Goal: Information Seeking & Learning: Learn about a topic

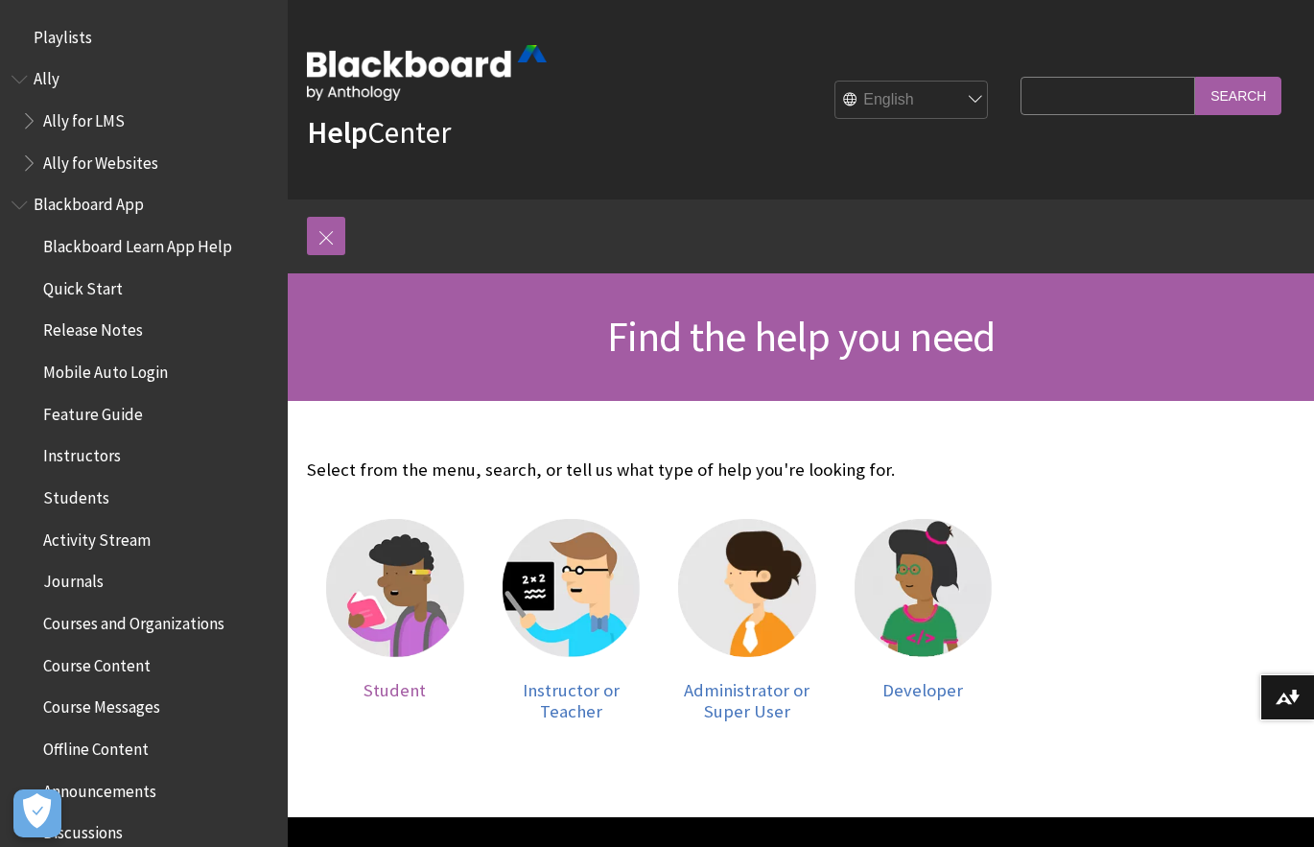
click at [391, 592] on img at bounding box center [395, 588] width 138 height 138
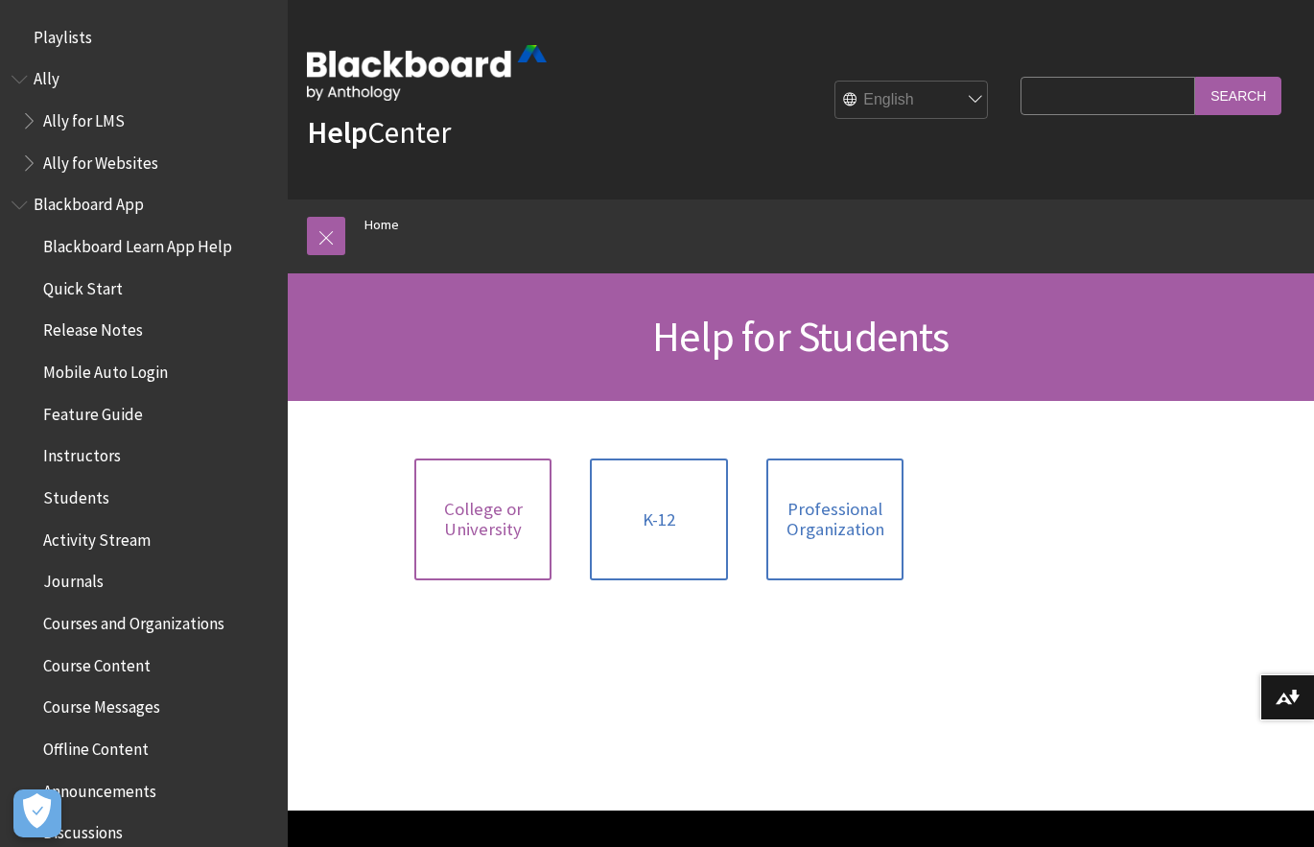
scroll to position [165, 0]
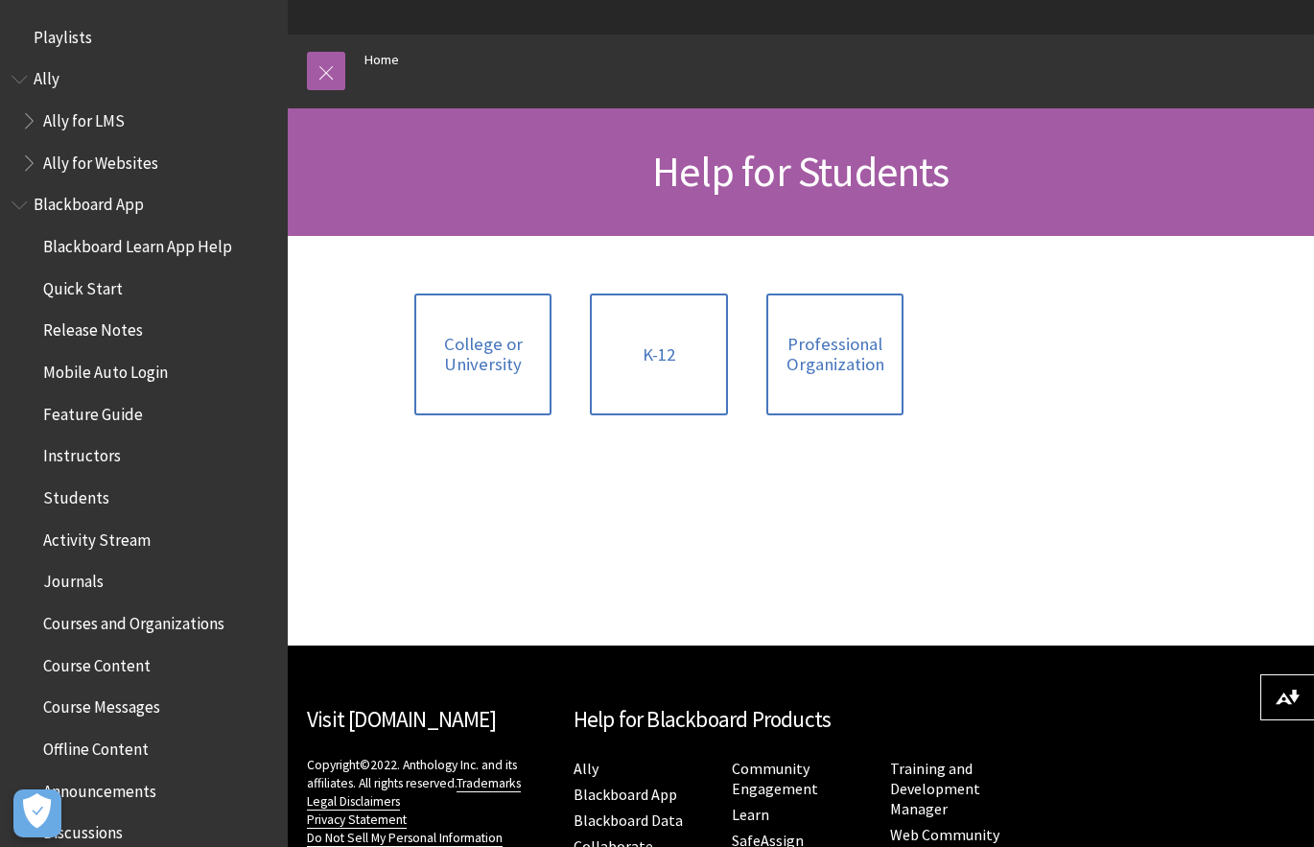
click at [1073, 427] on div at bounding box center [801, 441] width 1026 height 410
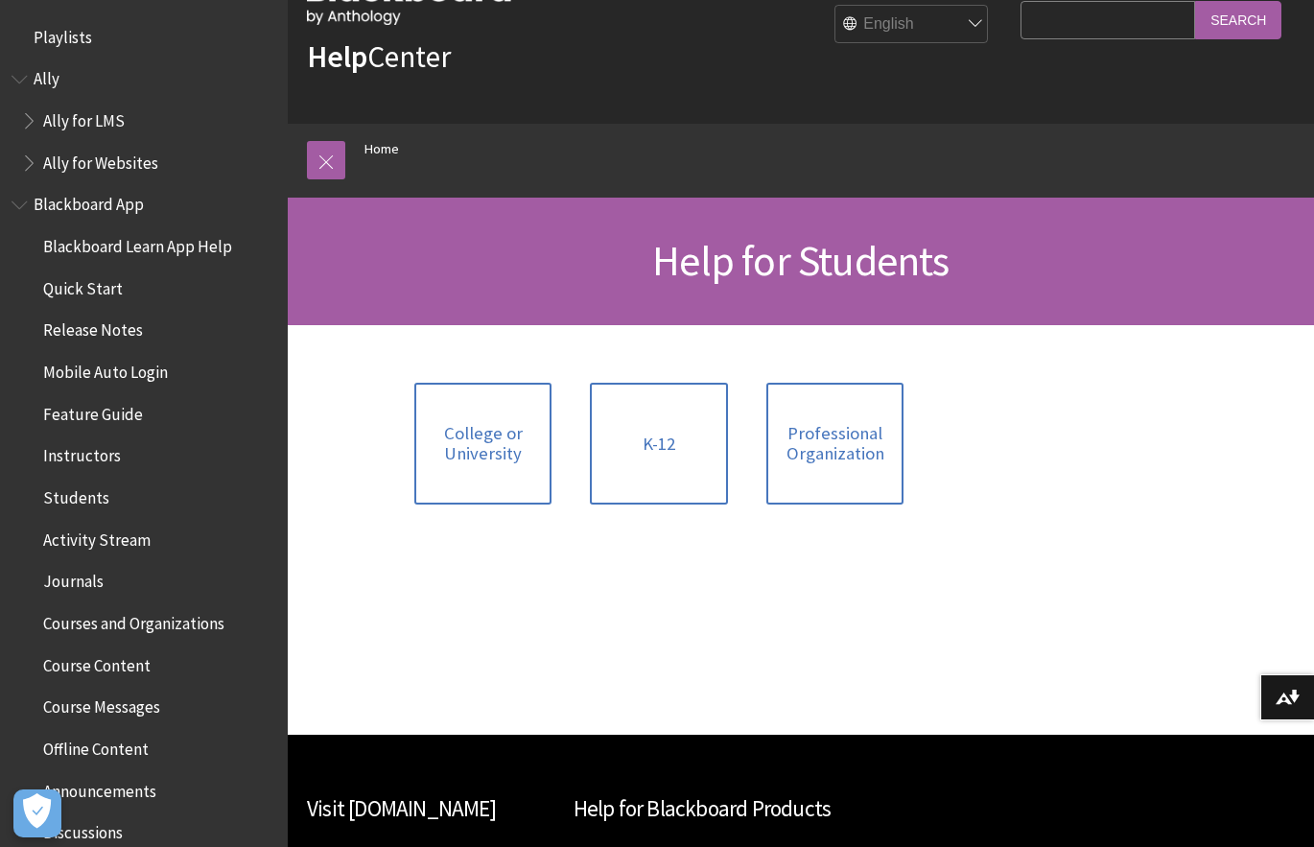
scroll to position [50, 0]
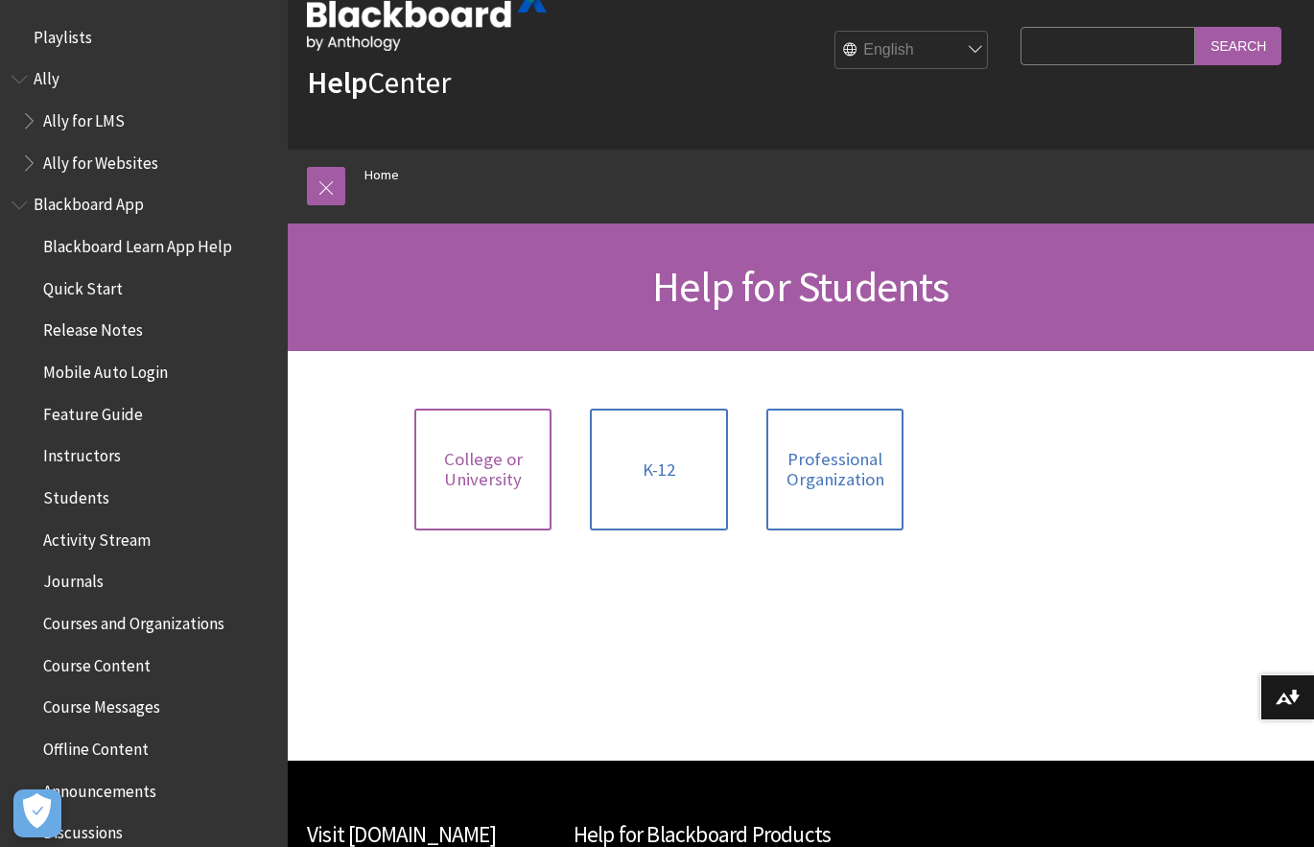
click at [515, 495] on link "College or University" at bounding box center [483, 470] width 138 height 122
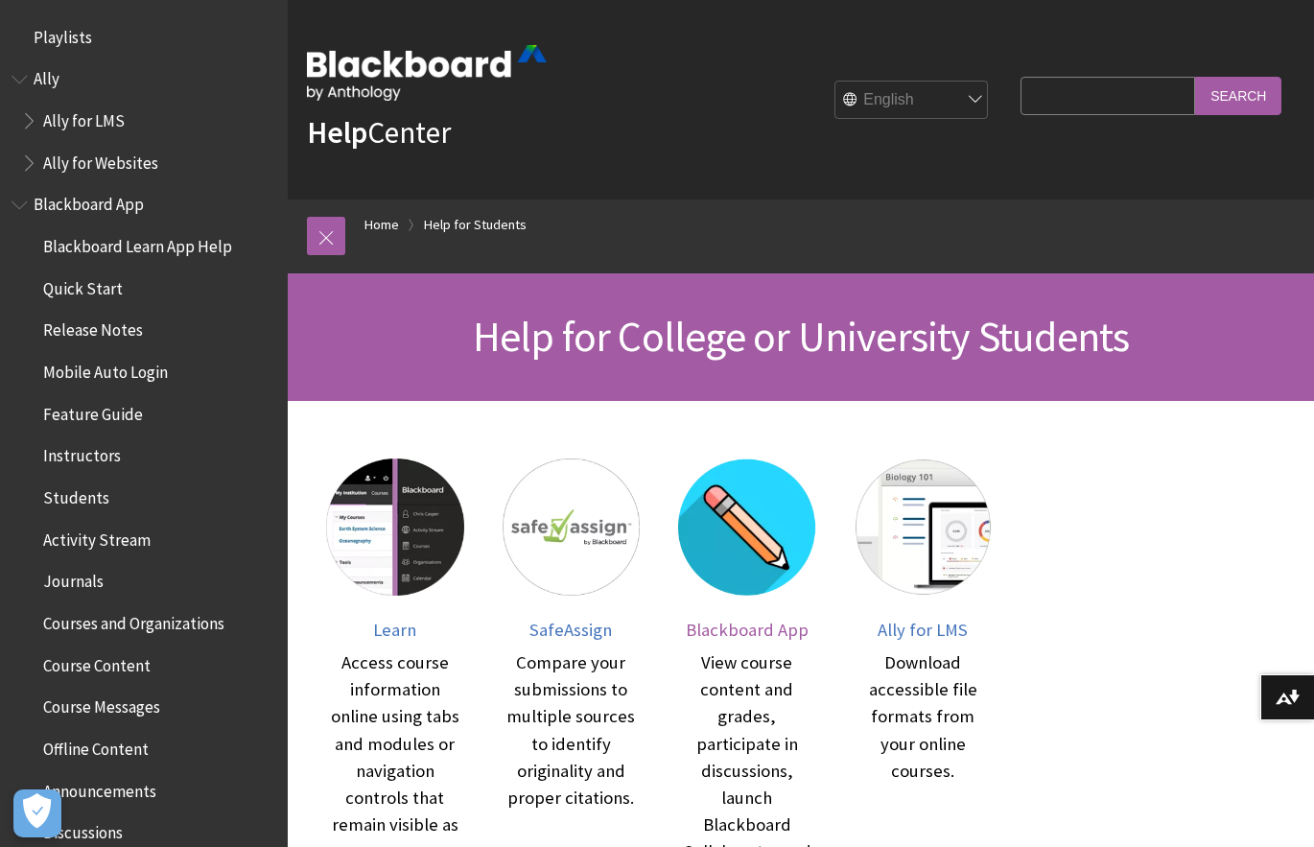
click at [766, 567] on img at bounding box center [747, 527] width 138 height 138
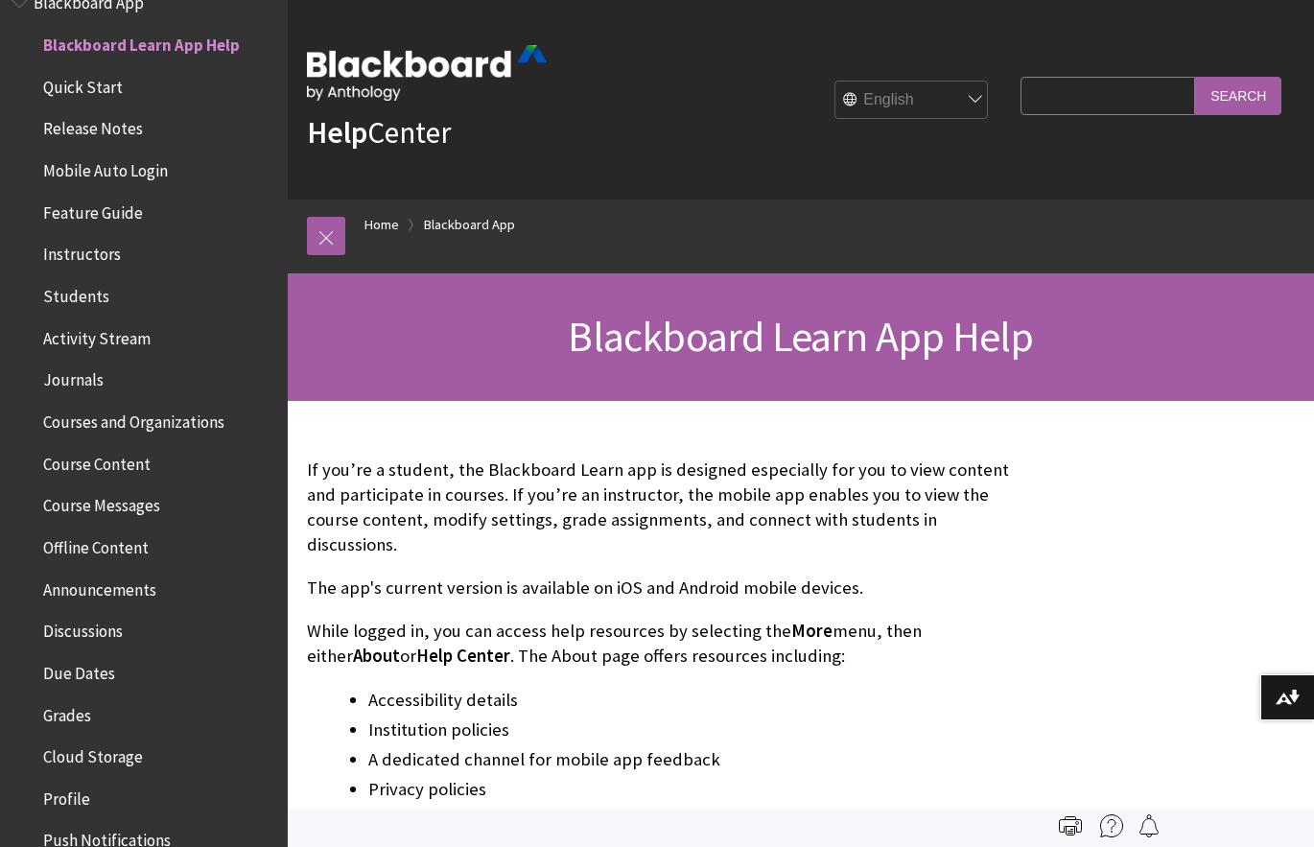
click at [955, 575] on p "The app's current version is available on iOS and Android mobile devices." at bounding box center [659, 587] width 704 height 25
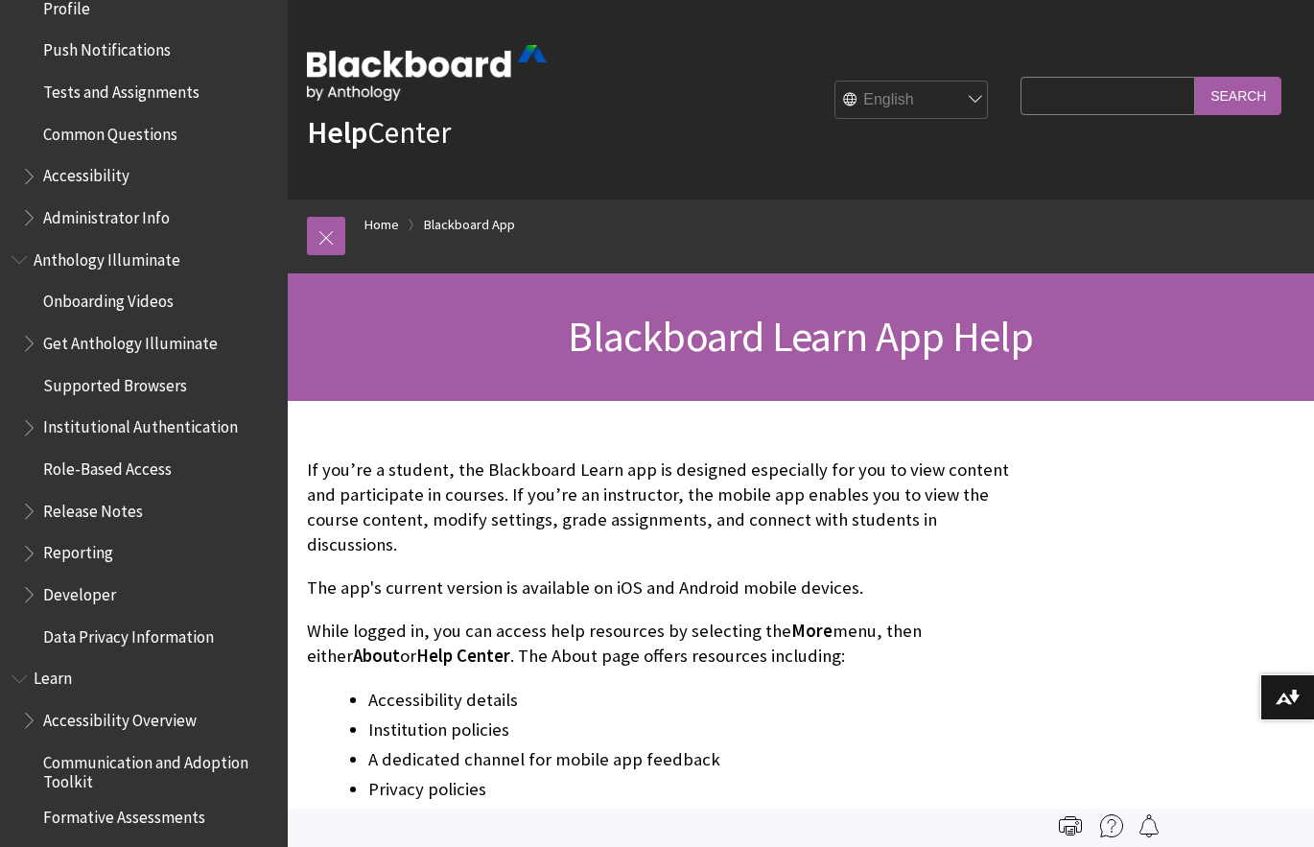
scroll to position [1021, 0]
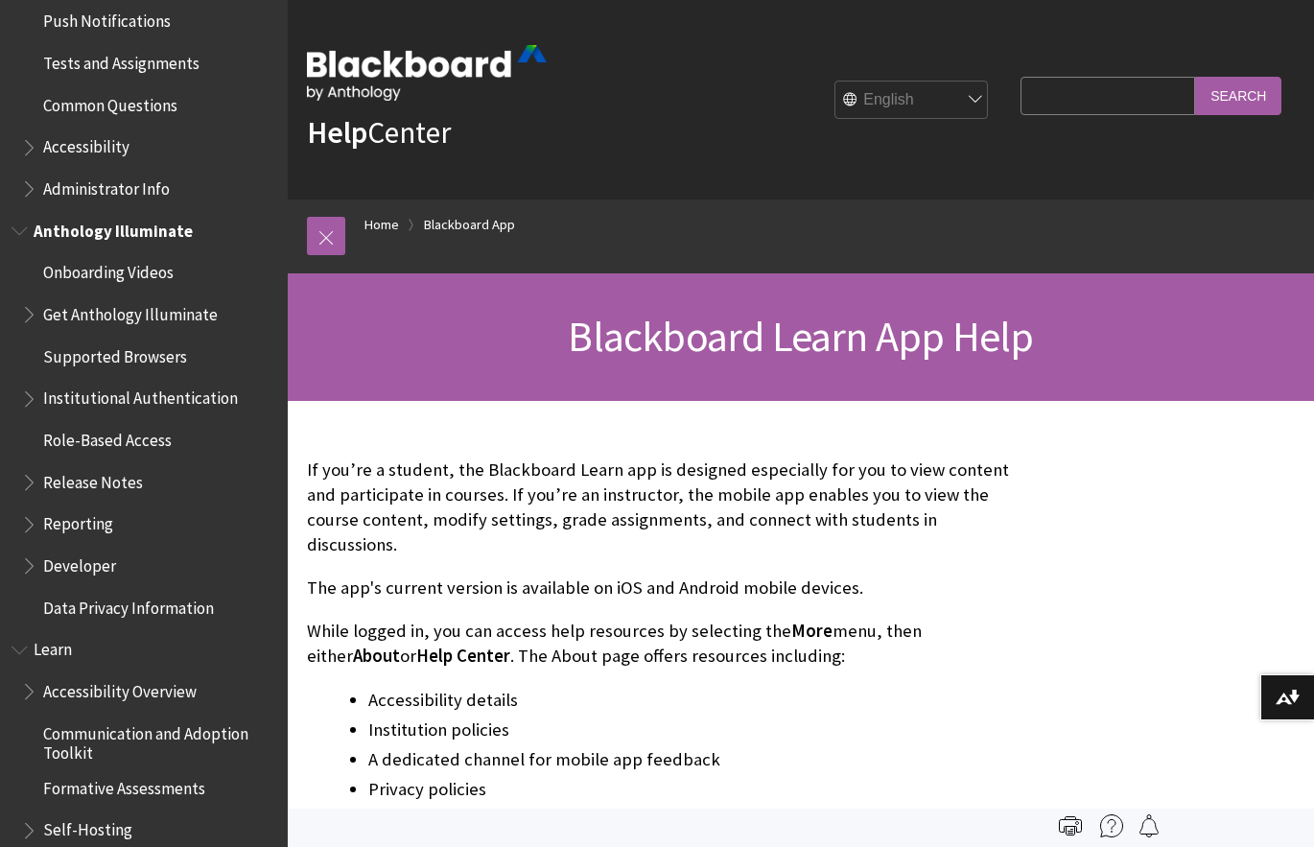
click at [97, 531] on span "Reporting" at bounding box center [78, 521] width 70 height 26
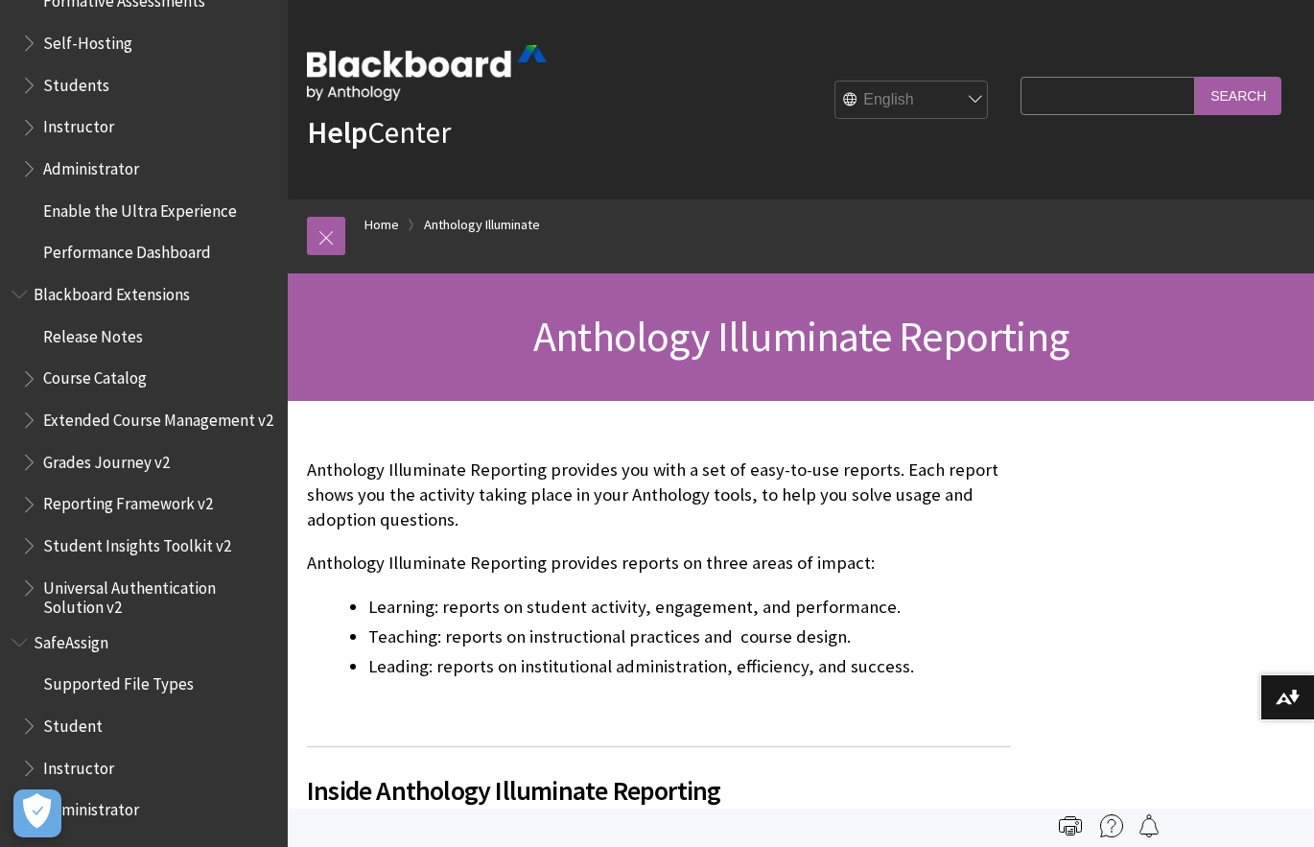
scroll to position [2169, 0]
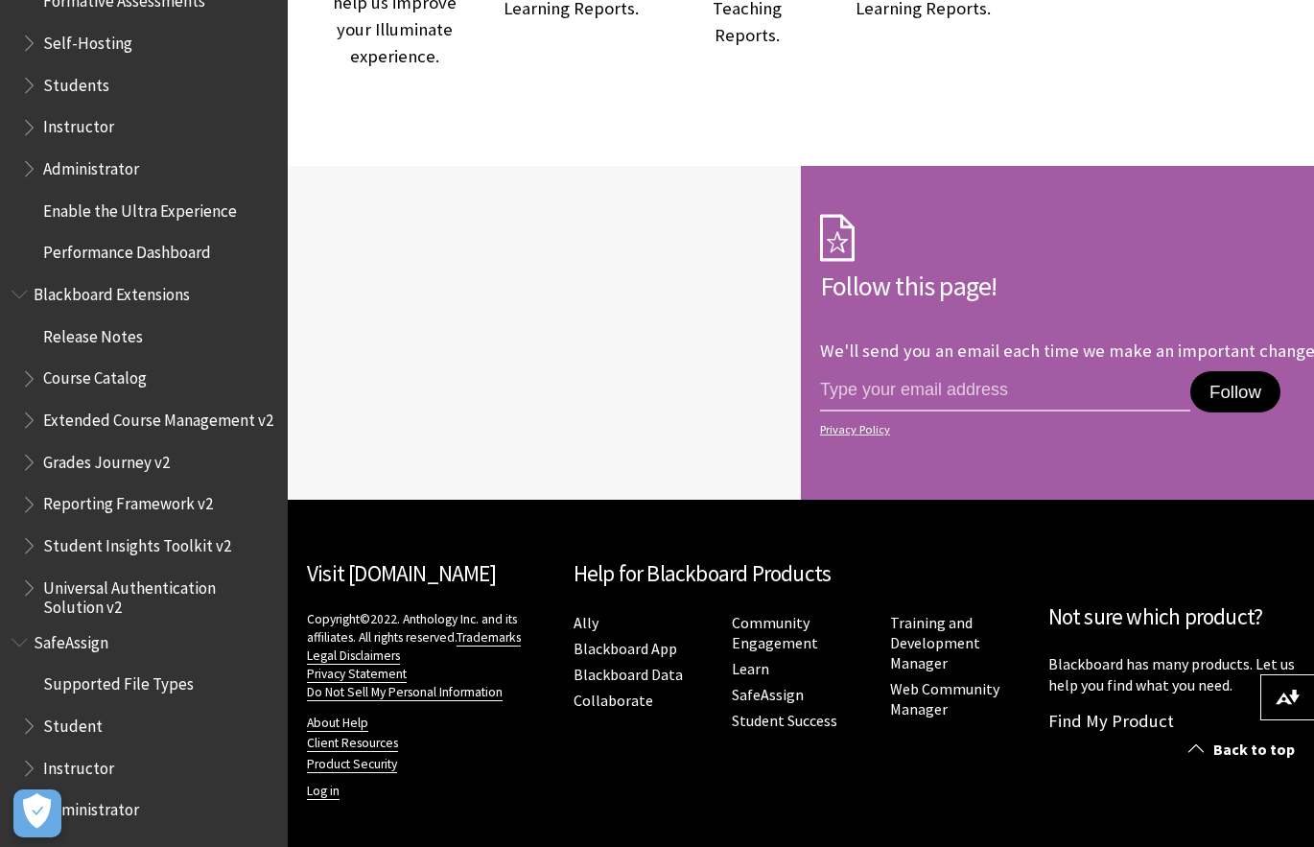
scroll to position [1539, 0]
